Goal: Check status

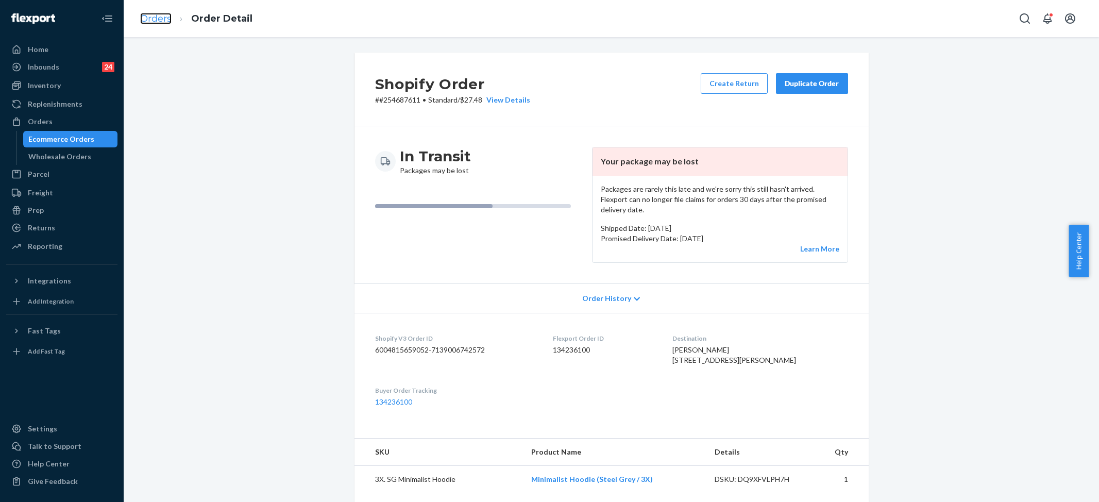
drag, startPoint x: 0, startPoint y: 0, endPoint x: 165, endPoint y: 21, distance: 166.2
click at [165, 21] on link "Orders" at bounding box center [155, 18] width 31 height 11
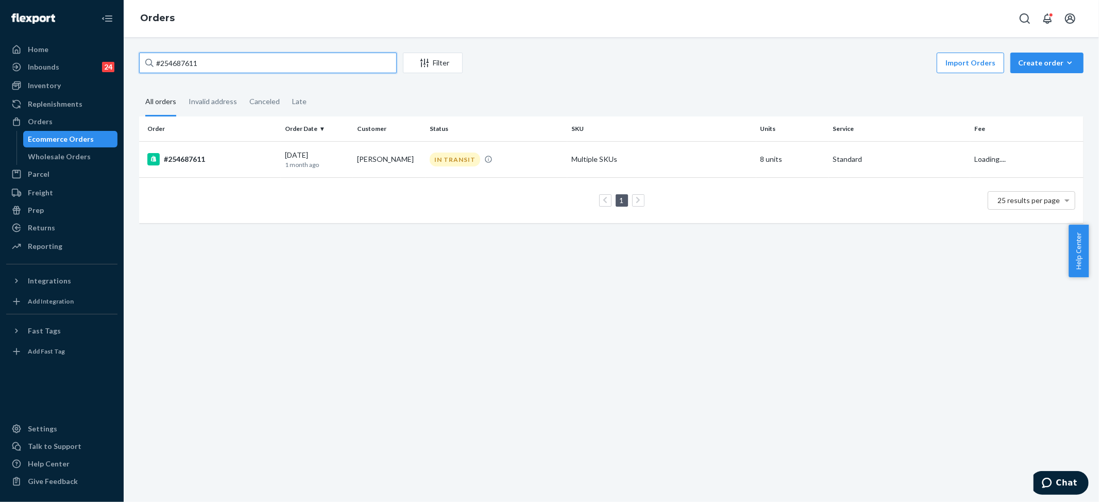
click at [175, 69] on input "#254687611" at bounding box center [268, 63] width 258 height 21
paste input "5190596"
type input "#255190596"
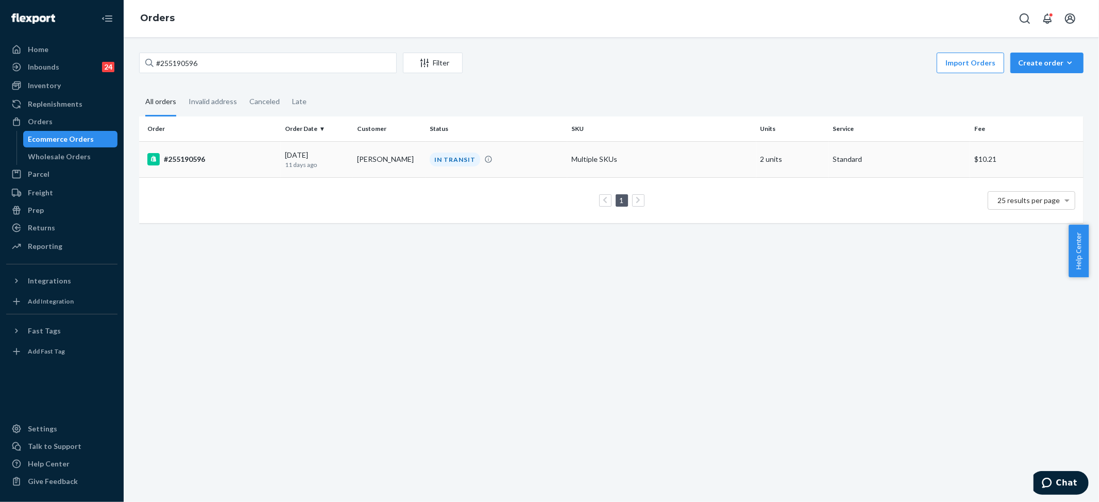
click at [619, 157] on td "Multiple SKUs" at bounding box center [661, 159] width 189 height 36
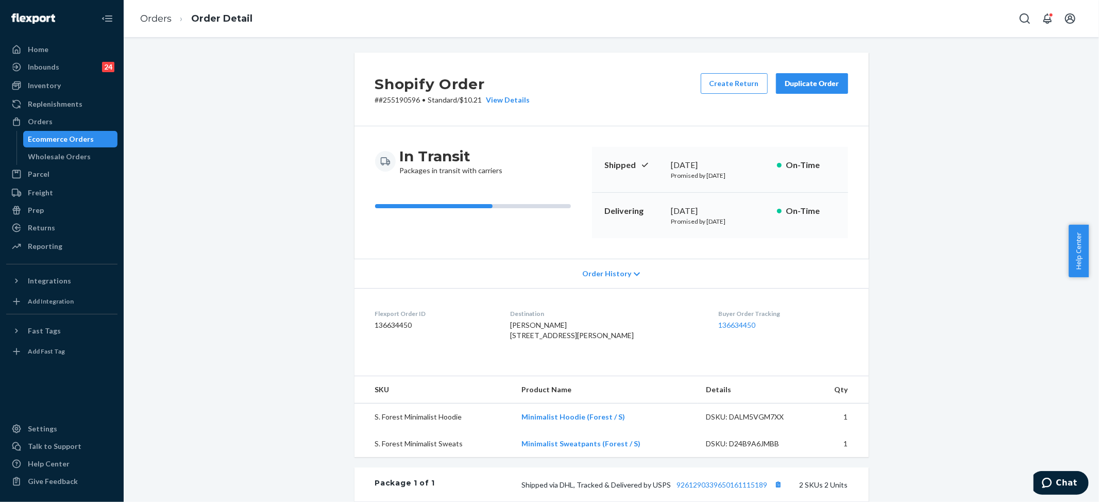
scroll to position [69, 0]
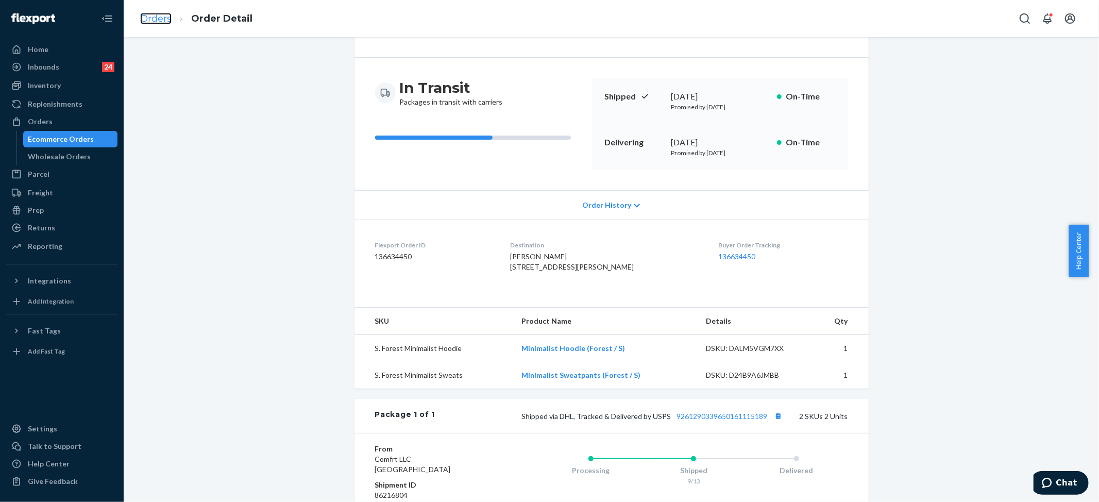
click at [146, 19] on link "Orders" at bounding box center [155, 18] width 31 height 11
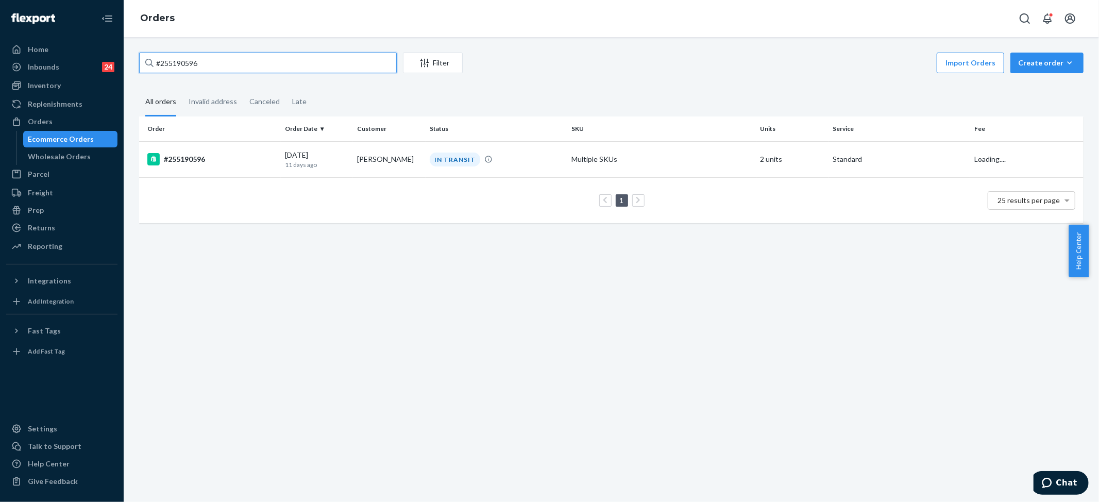
click at [187, 62] on input "#255190596" at bounding box center [268, 63] width 258 height 21
paste input "56071"
type input "#255156071"
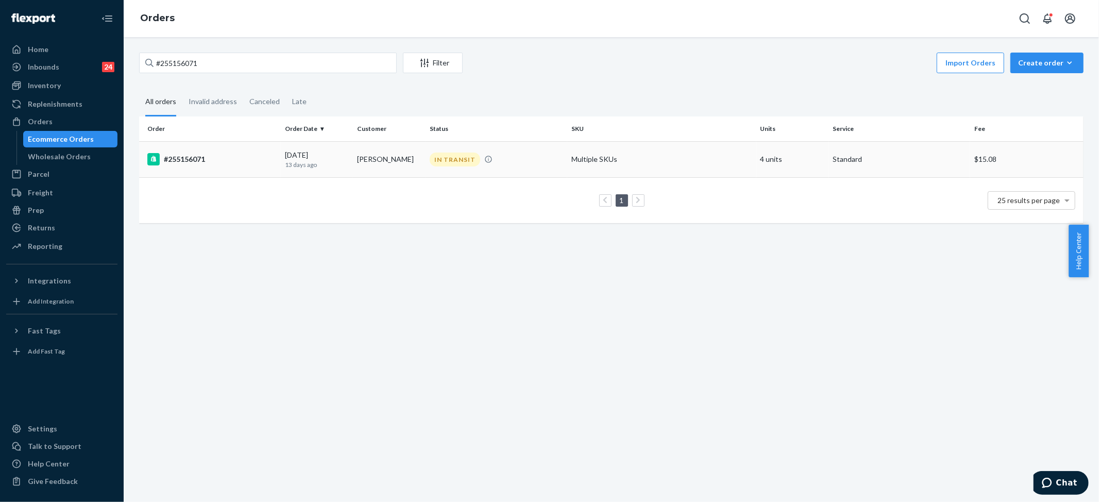
click at [509, 153] on div "IN TRANSIT" at bounding box center [497, 160] width 138 height 14
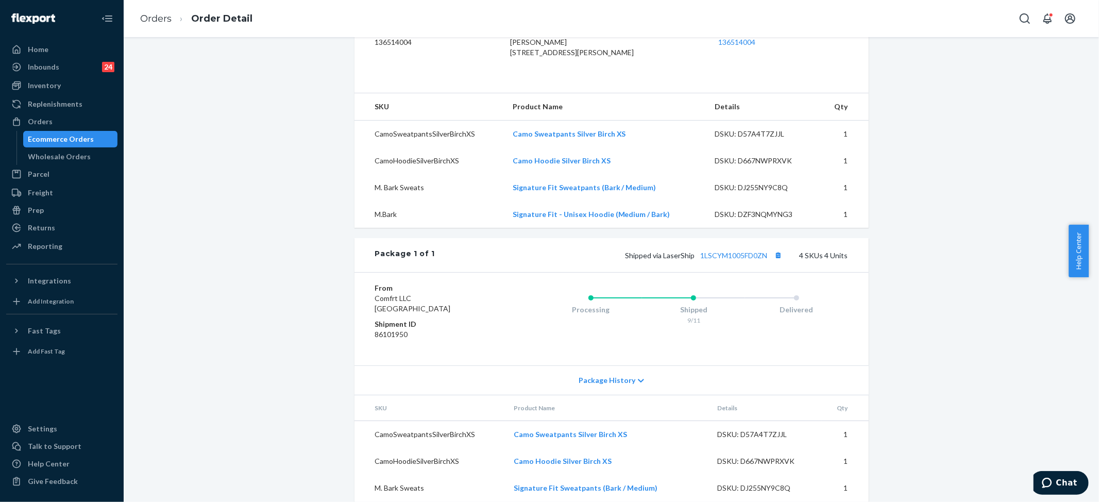
scroll to position [343, 0]
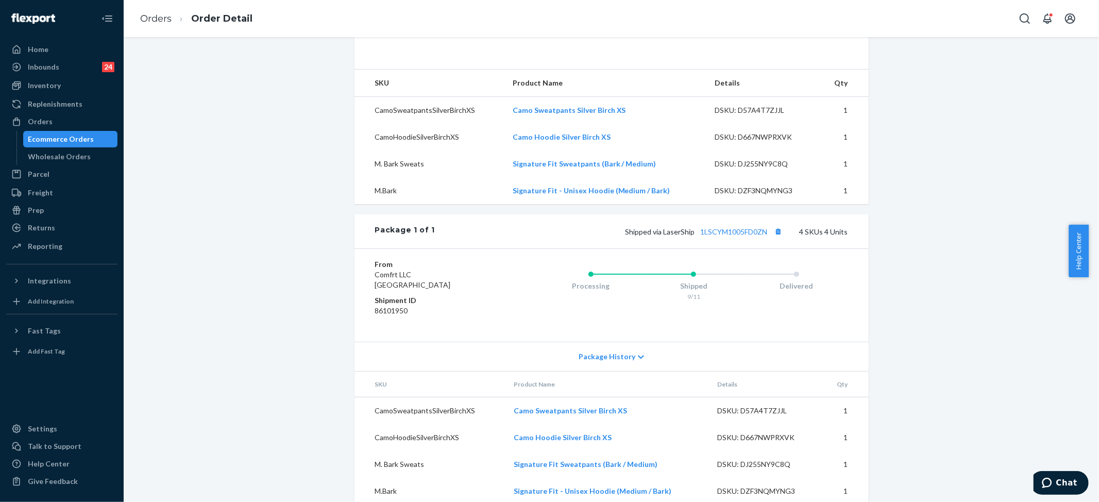
click at [609, 351] on span "Package History" at bounding box center [607, 356] width 57 height 10
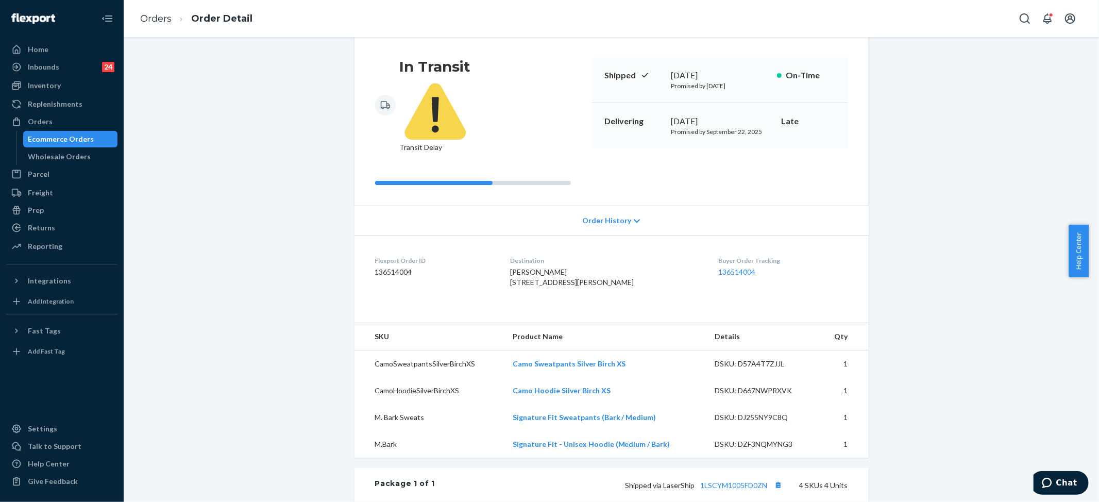
scroll to position [0, 0]
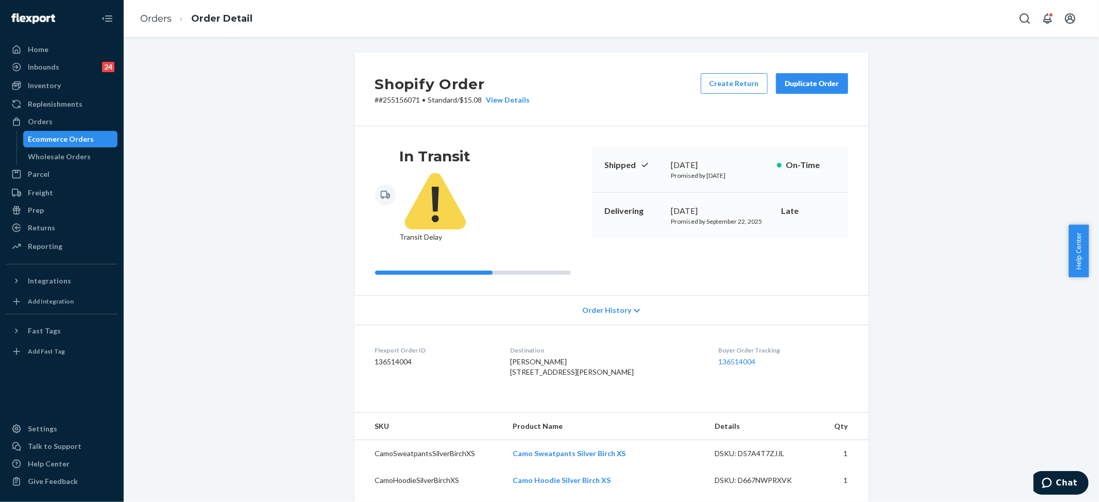
click at [762, 255] on div "In Transit Transit Delay Shipped [DATE] Promised by [DATE] On-Time Delivering […" at bounding box center [612, 210] width 514 height 169
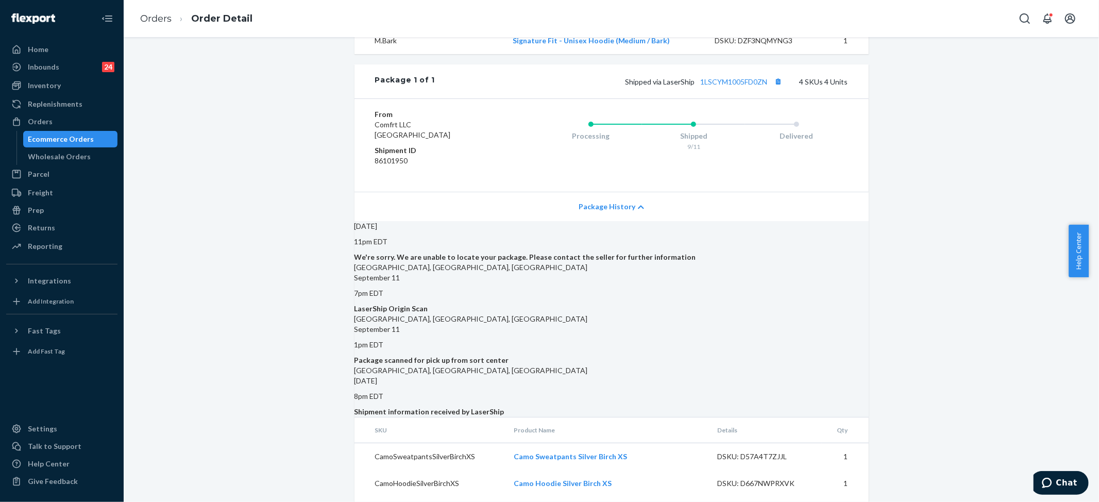
scroll to position [469, 0]
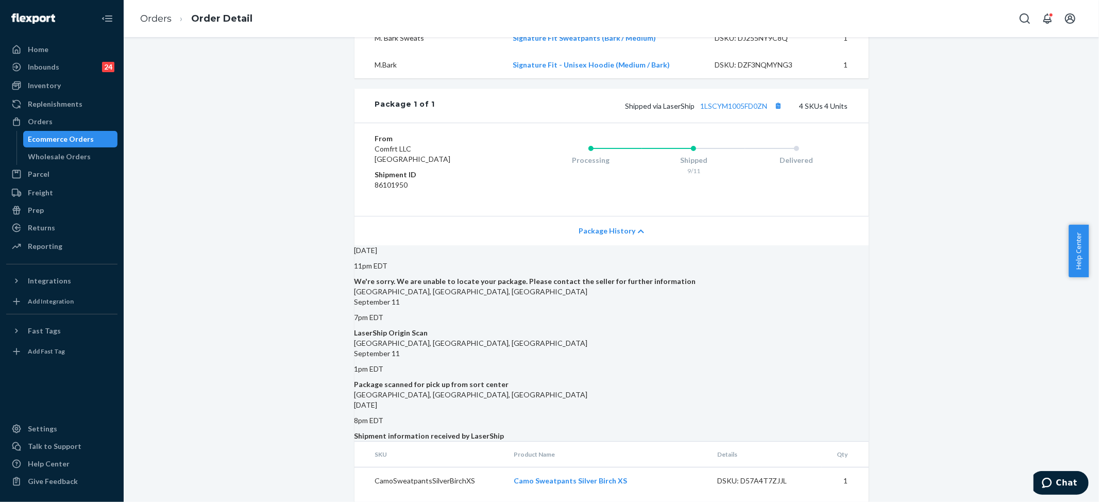
drag, startPoint x: 954, startPoint y: 139, endPoint x: 893, endPoint y: 29, distance: 125.7
click at [954, 139] on div "Shopify Order # #255156071 • Standard / $15.08 View Details Create Return Dupli…" at bounding box center [611, 85] width 960 height 1003
click at [165, 21] on link "Orders" at bounding box center [155, 18] width 31 height 11
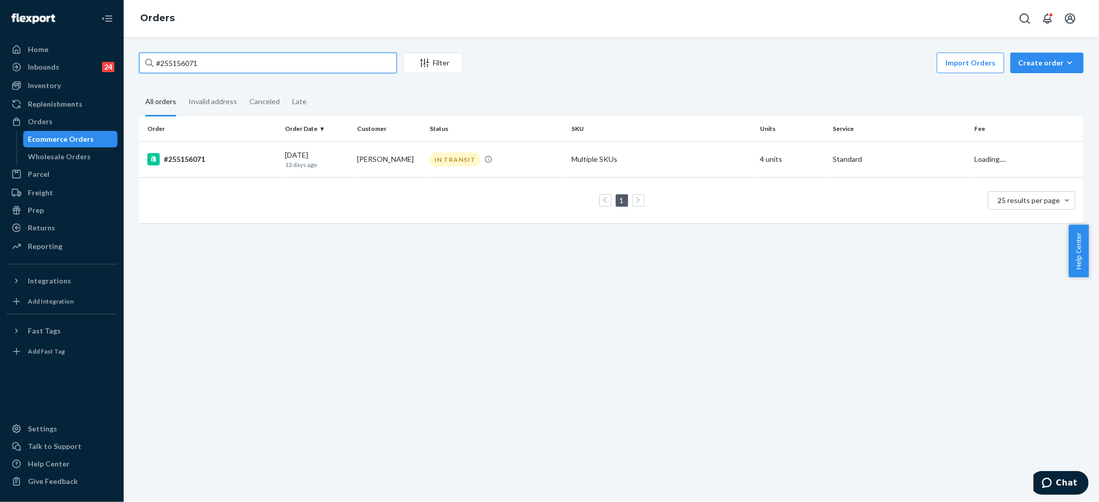
click at [178, 60] on input "#255156071" at bounding box center [268, 63] width 258 height 21
paste input "4486906"
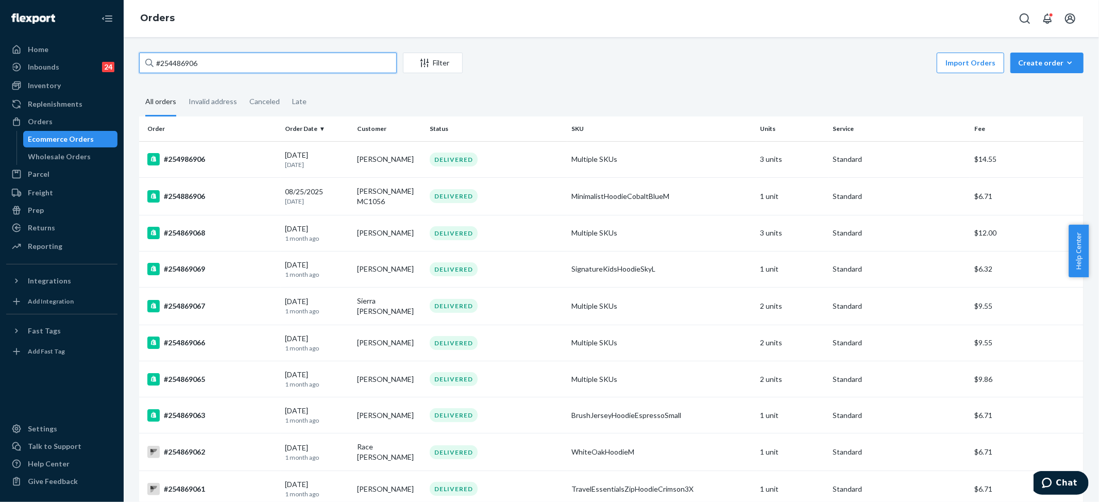
click at [207, 59] on input "#254486906" at bounding box center [268, 63] width 258 height 21
type input "#254486906"
